Goal: Information Seeking & Learning: Learn about a topic

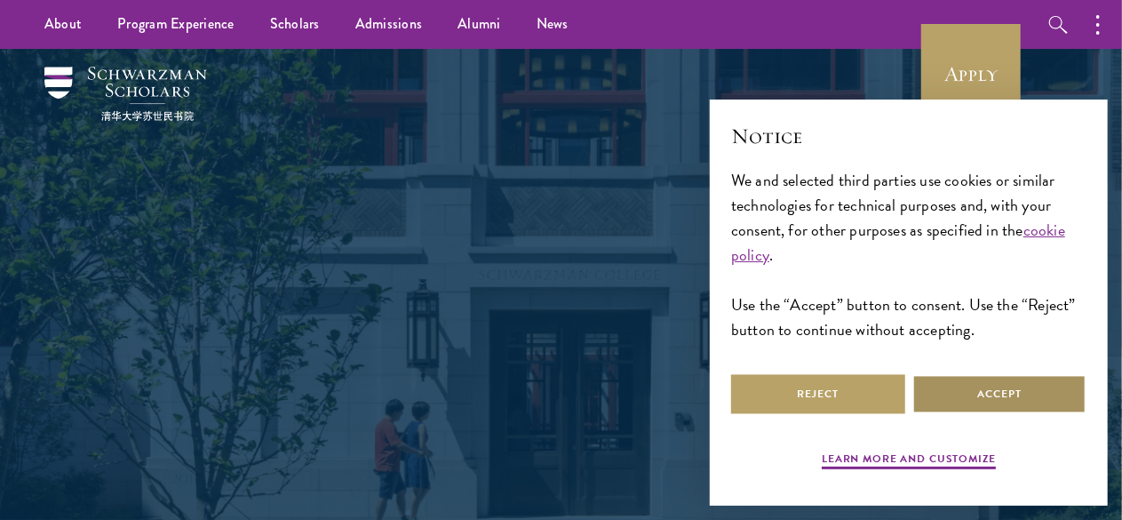
click at [1000, 385] on button "Accept" at bounding box center [999, 394] width 174 height 40
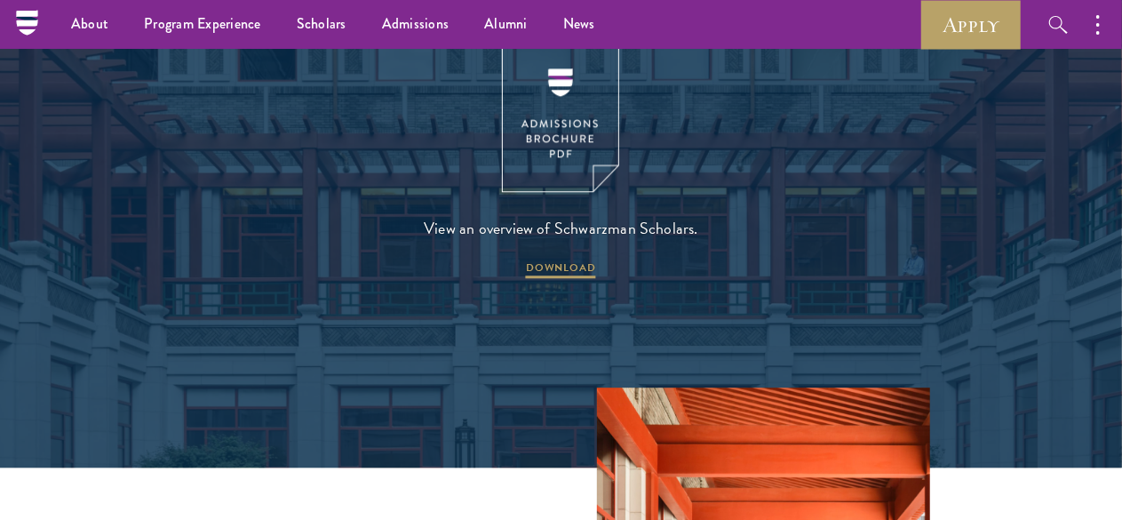
scroll to position [2043, 0]
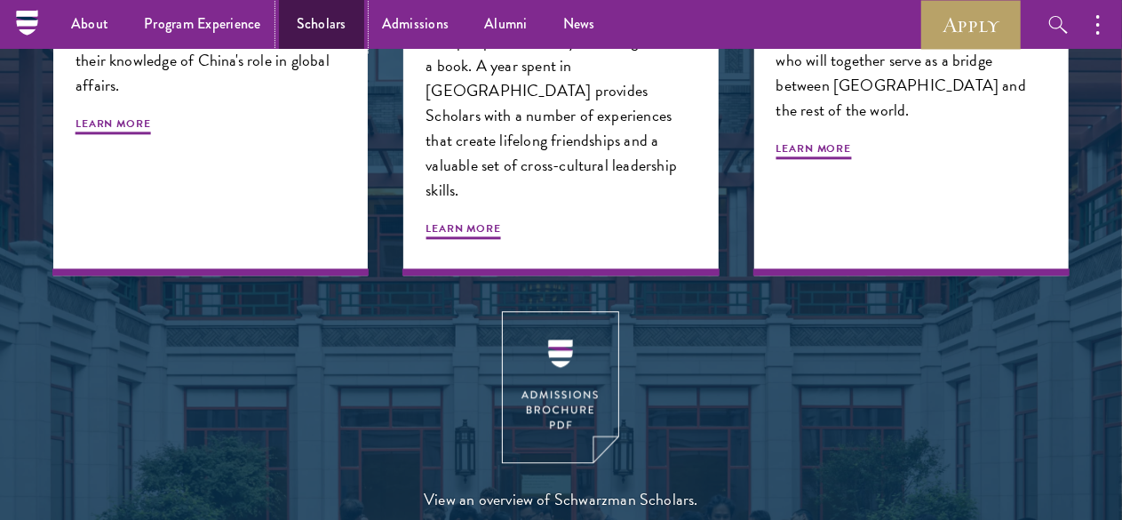
click at [313, 24] on link "Scholars" at bounding box center [321, 24] width 85 height 49
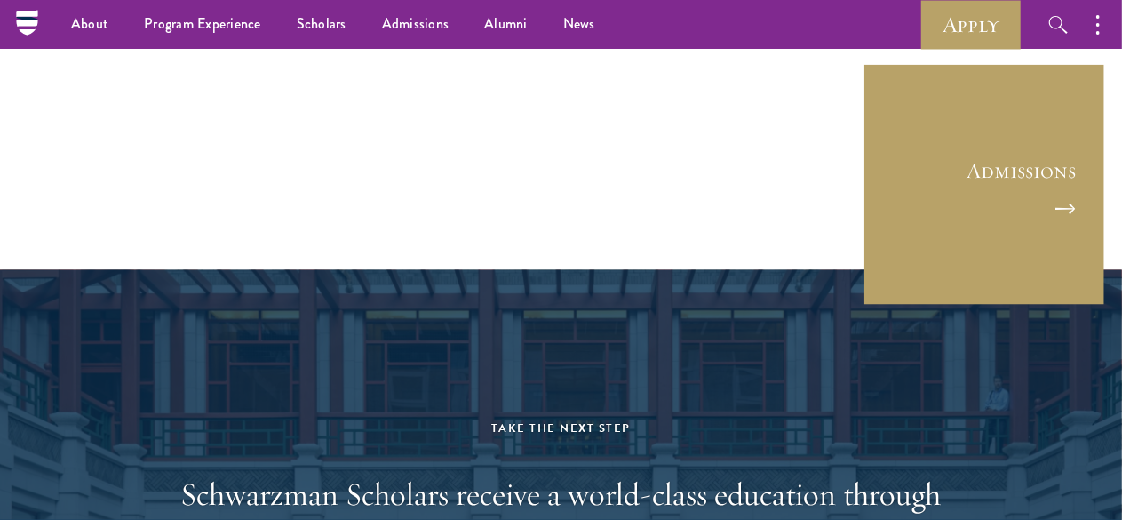
scroll to position [4708, 0]
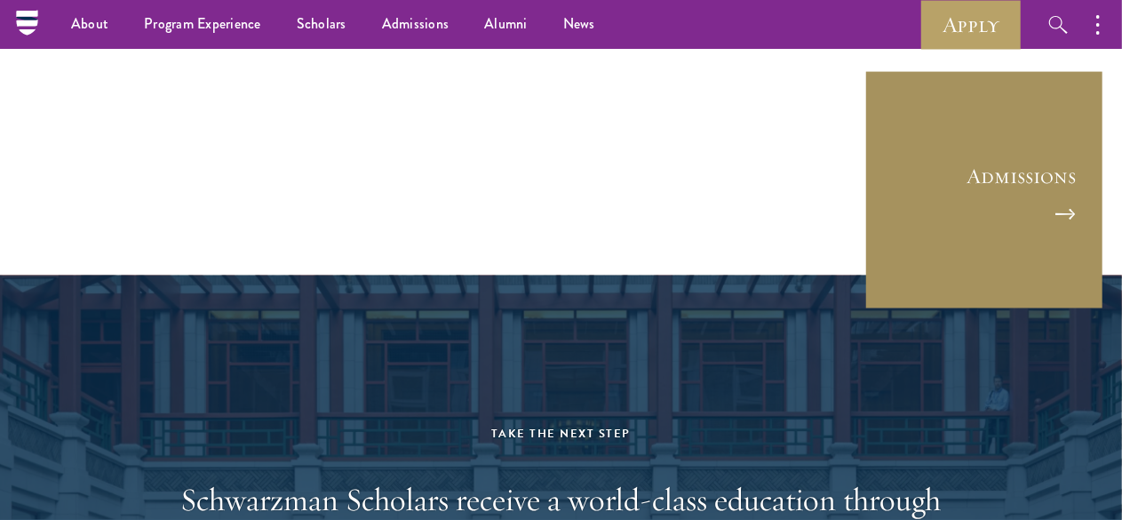
click at [936, 120] on link "Admissions" at bounding box center [984, 190] width 240 height 240
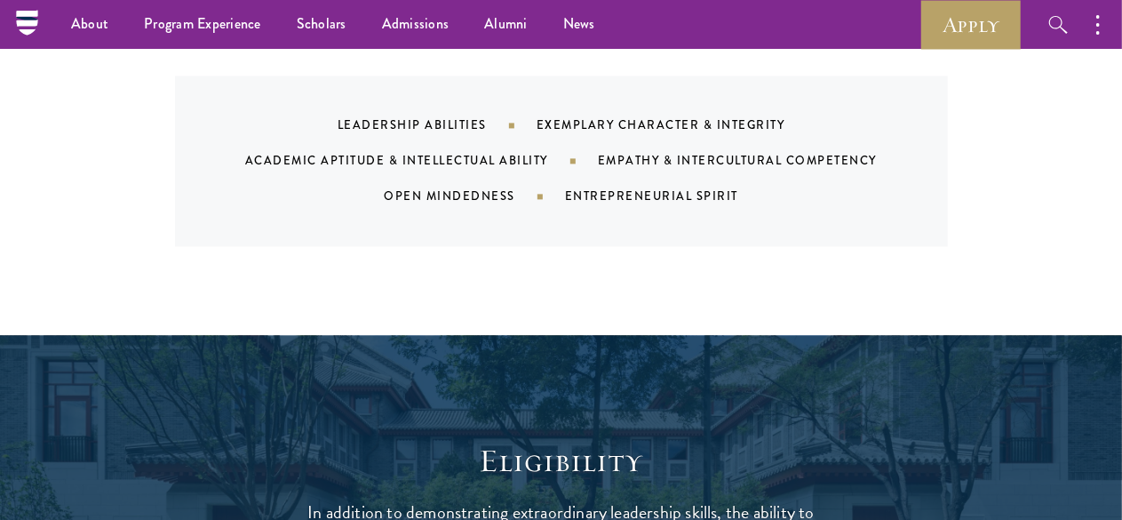
scroll to position [1688, 0]
